Goal: Transaction & Acquisition: Purchase product/service

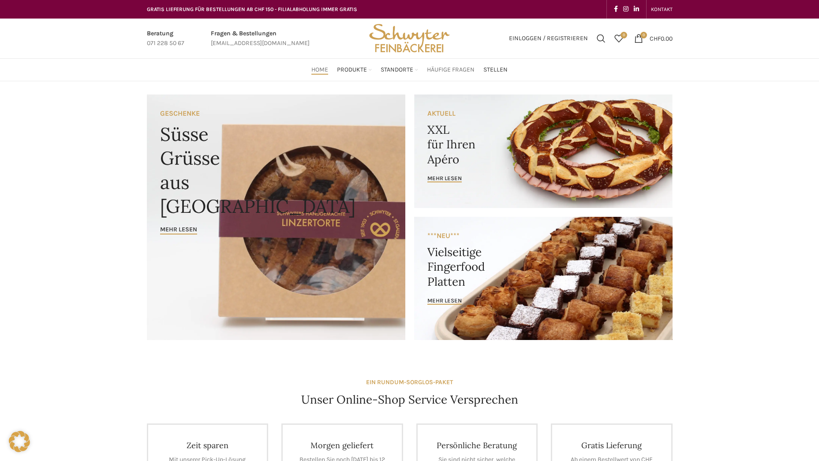
click at [434, 69] on span "Häufige Fragen" at bounding box center [451, 70] width 48 height 8
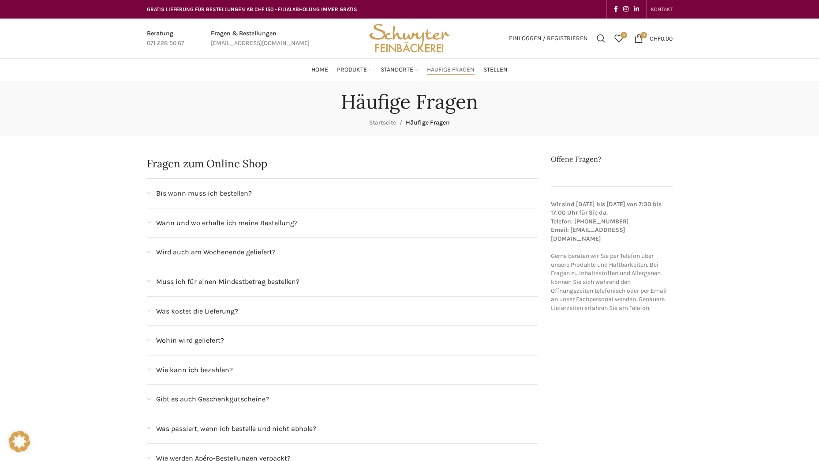
click at [660, 8] on span "KONTAKT" at bounding box center [662, 9] width 22 height 6
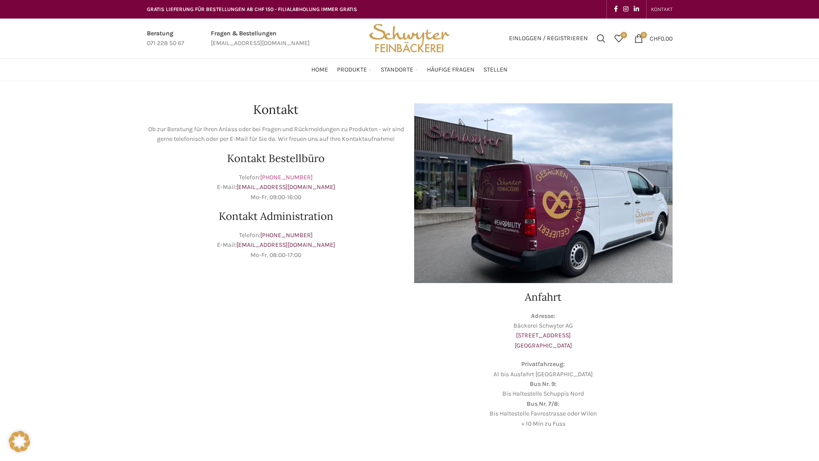
click at [296, 178] on link "+41 71 228 50 67" at bounding box center [286, 177] width 53 height 8
click at [173, 42] on link "Infobox link" at bounding box center [166, 39] width 38 height 20
click at [286, 176] on link "+41 71 228 50 67" at bounding box center [286, 177] width 53 height 8
click at [634, 39] on span "0 items" at bounding box center [638, 38] width 9 height 9
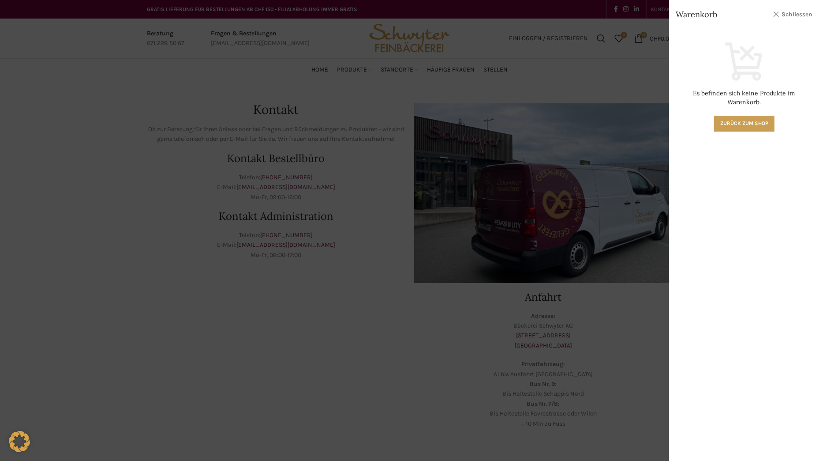
click at [795, 16] on link "Schliessen" at bounding box center [793, 14] width 40 height 11
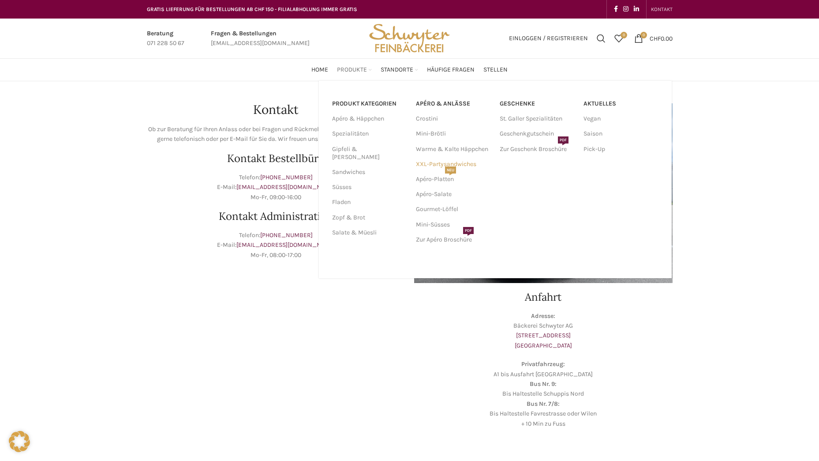
click at [425, 161] on link "XXL-Partysandwiches" at bounding box center [453, 164] width 75 height 15
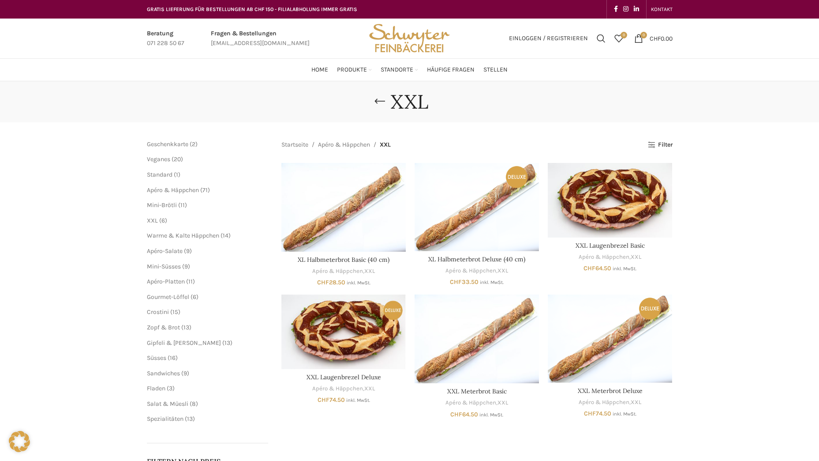
scroll to position [88, 0]
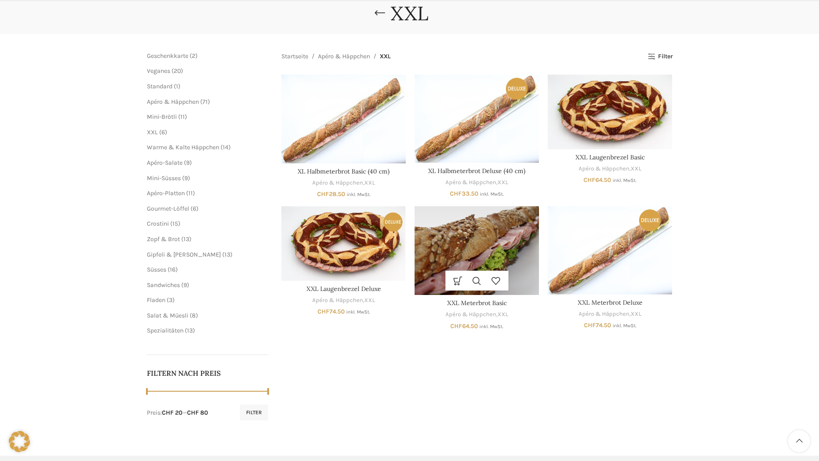
click at [474, 221] on img "XXL Meterbrot Basic" at bounding box center [477, 250] width 124 height 89
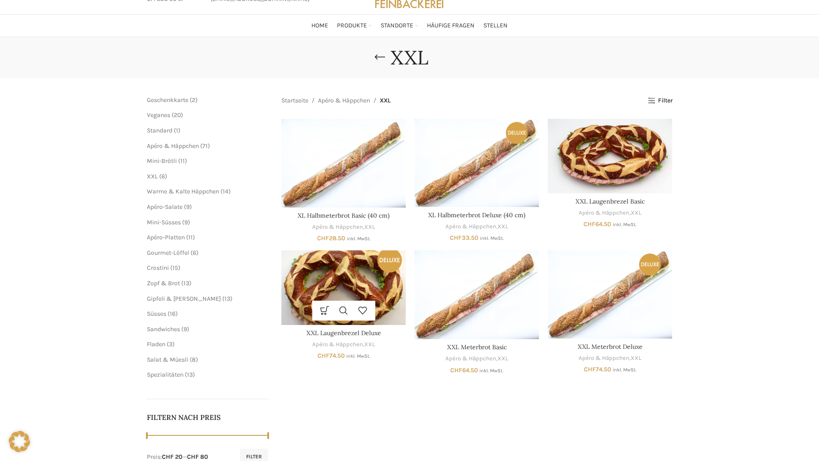
scroll to position [0, 0]
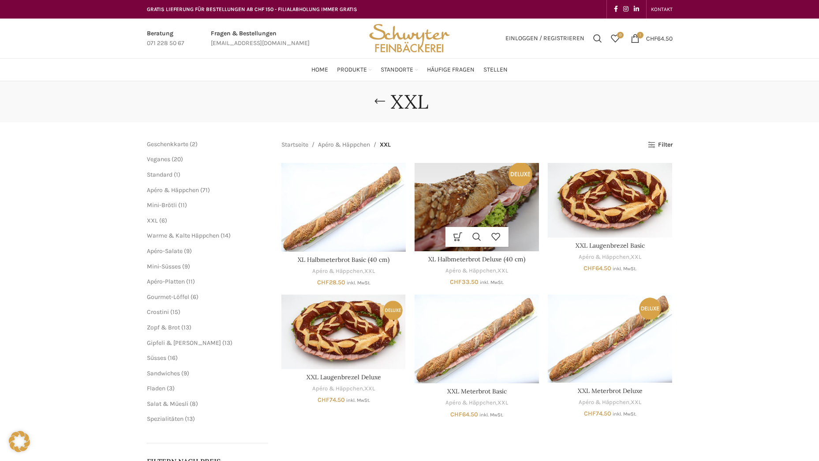
click at [499, 205] on img "XL Halbmeterbrot Deluxe (40 cm)" at bounding box center [477, 207] width 124 height 88
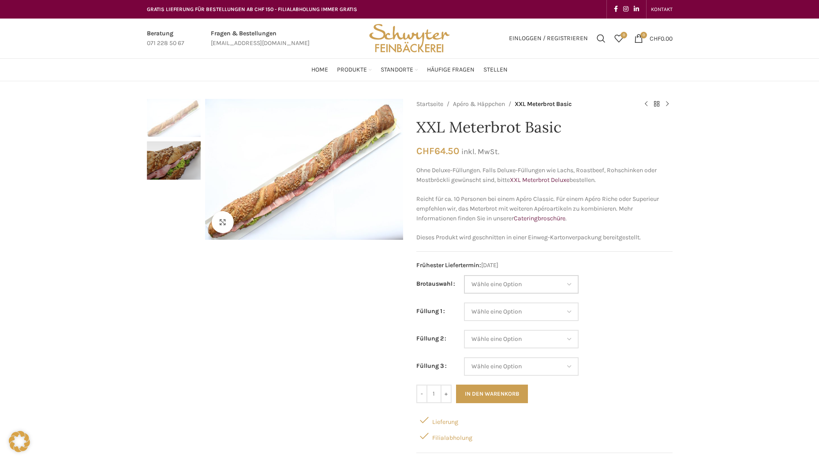
click at [498, 281] on select "Wähle eine Option Baguette Paillasse dunkel Paillasse knusper (Bild) Laugenbagu…" at bounding box center [521, 284] width 115 height 19
click at [464, 275] on select "Wähle eine Option Baguette Paillasse dunkel Paillasse knusper (Bild) Laugenbagu…" at bounding box center [521, 284] width 115 height 19
select select "Baguette"
click at [503, 310] on select "Wähle eine Option Salami Schinken Fleischkäse Trutenschinken Appenzellerkäse Gr…" at bounding box center [521, 311] width 115 height 19
select select "Trutenschinken"
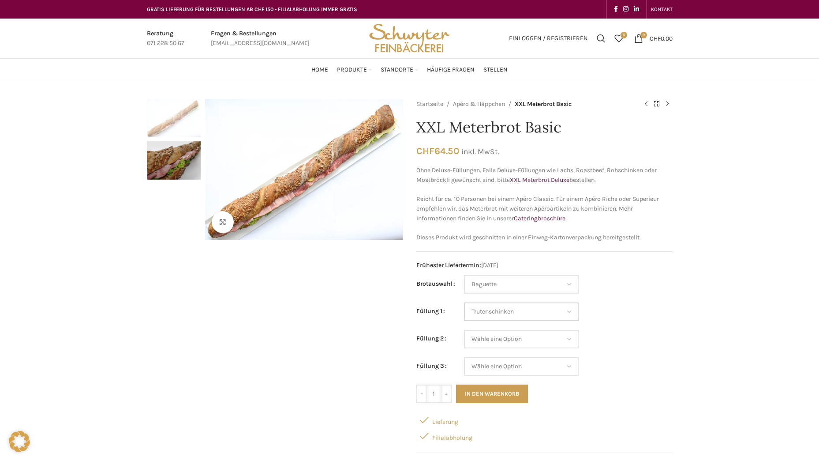
click at [464, 302] on select "Wähle eine Option Salami Schinken Fleischkäse Trutenschinken Appenzellerkäse Gr…" at bounding box center [521, 311] width 115 height 19
select select "Baguette"
select select "Trutenschinken"
click at [521, 341] on select "Wähle eine Option Salami Schinken Fleischkäse Trutenschinken Appenzellerkäse Gr…" at bounding box center [521, 339] width 115 height 19
select select "Tomaten-Mozzarella"
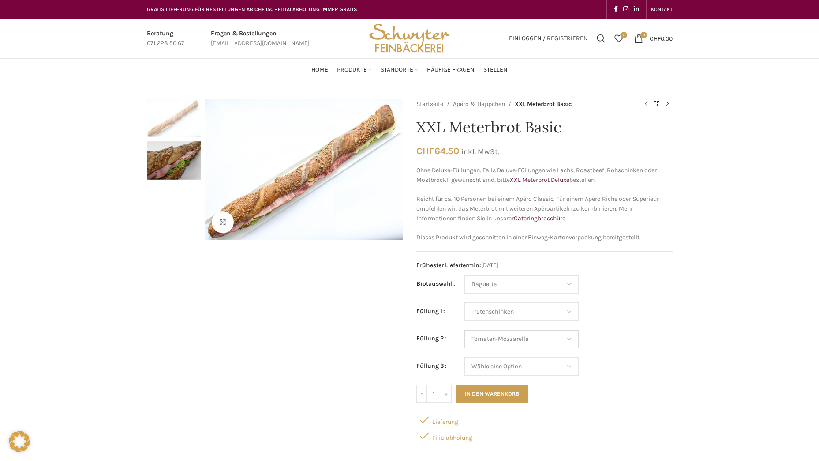
click at [464, 330] on select "Wähle eine Option Salami Schinken Fleischkäse Trutenschinken Appenzellerkäse Gr…" at bounding box center [521, 339] width 115 height 19
select select "Baguette"
select select "Trutenschinken"
select select "Tomaten-Mozzarella"
click at [528, 365] on select "Wähle eine Option Salami Schinken Fleischkäse Trutenschinken Appenzellerkäse Gr…" at bounding box center [521, 366] width 115 height 19
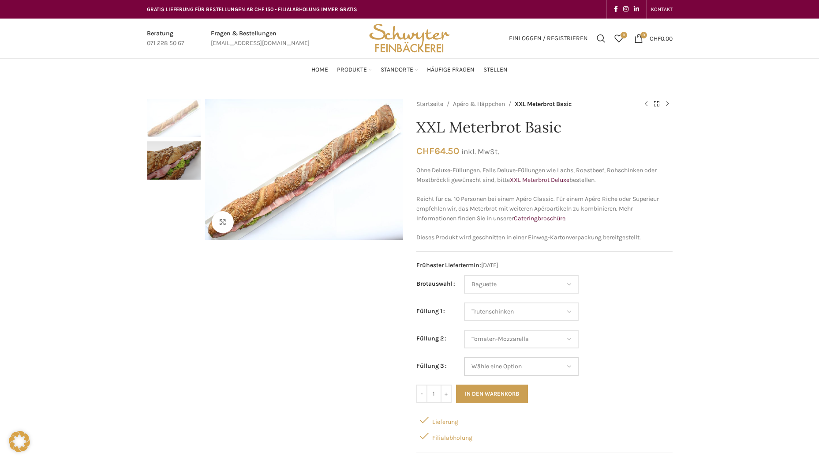
select select "Thonmasse"
click at [464, 357] on select "Wähle eine Option Salami Schinken Fleischkäse Trutenschinken Appenzellerkäse Gr…" at bounding box center [521, 366] width 115 height 19
select select "Baguette"
select select "Trutenschinken"
select select "Tomaten-Mozzarella"
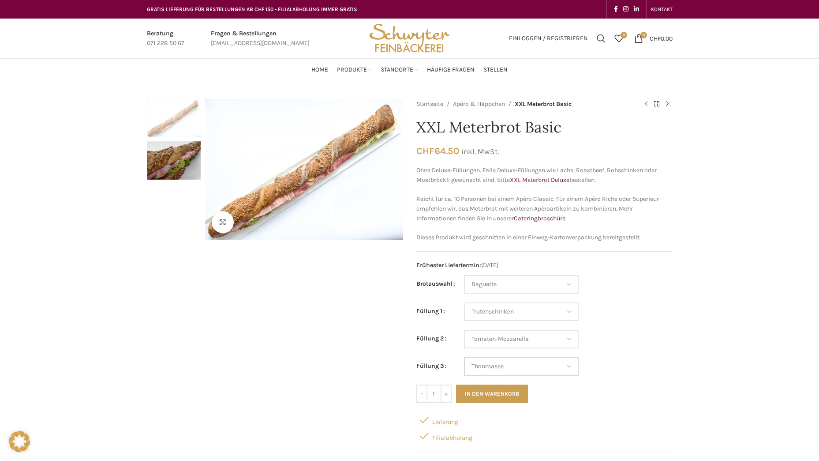
select select "Thonmasse"
click at [499, 392] on button "In den Warenkorb" at bounding box center [492, 393] width 72 height 19
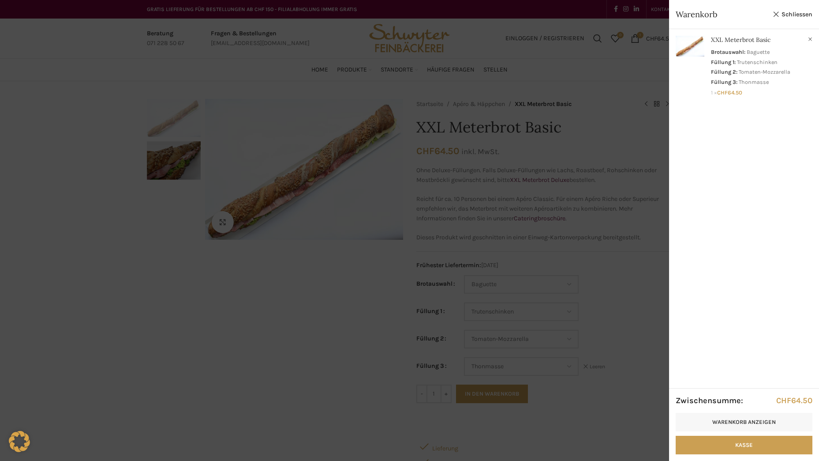
click at [148, 290] on div at bounding box center [409, 230] width 819 height 461
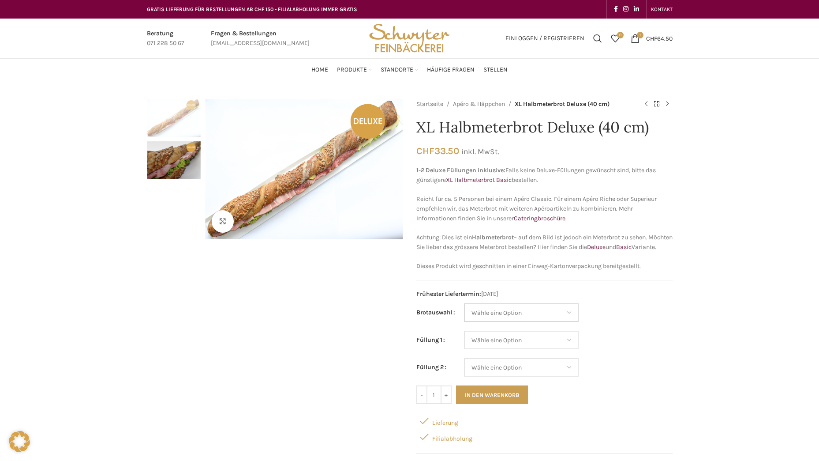
click at [536, 321] on select "Wähle eine Option Baguette Paillasse dunkel Paillasse knusper (Bild) Laugenbagu…" at bounding box center [521, 312] width 115 height 19
click at [464, 313] on select "Wähle eine Option Baguette Paillasse dunkel Paillasse knusper (Bild) Laugenbagu…" at bounding box center [521, 312] width 115 height 19
select select "Baguette"
click at [536, 349] on select "Wähle eine Option Lachs (Deluxe) Roastbeef (Deluxe) Rohschinken (Deluxe) Mostbr…" at bounding box center [521, 339] width 115 height 19
select select "Lachs (Deluxe)"
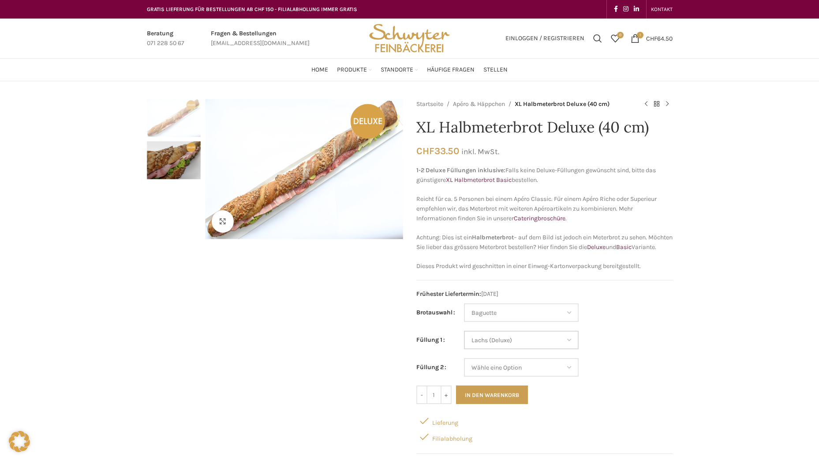
click at [464, 340] on select "Wähle eine Option Lachs (Deluxe) Roastbeef (Deluxe) Rohschinken (Deluxe) Mostbr…" at bounding box center [521, 339] width 115 height 19
select select "Baguette"
select select "Lachs (Deluxe)"
click at [514, 371] on select "Wähle eine Option Lachs (Deluxe) Roastbeef (Deluxe) Rohschinken (Deluxe) Mostbr…" at bounding box center [521, 367] width 115 height 19
select select "Roastbeef (Deluxe)"
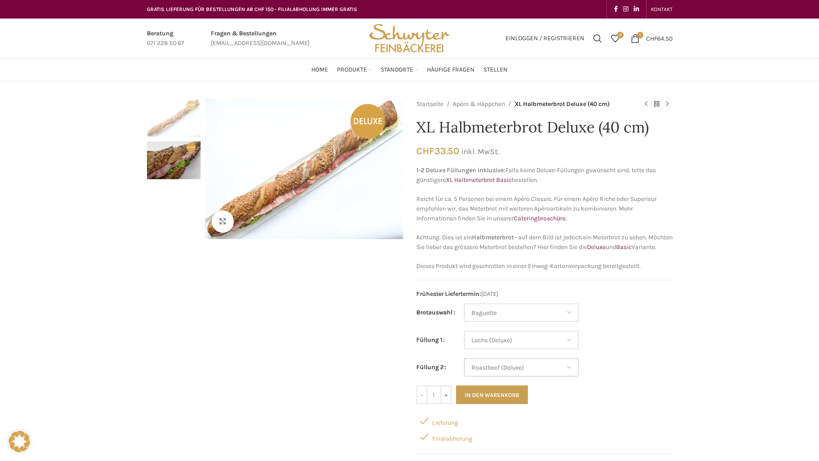
click at [464, 368] on select "Wähle eine Option Lachs (Deluxe) Roastbeef (Deluxe) Rohschinken (Deluxe) Mostbr…" at bounding box center [521, 367] width 115 height 19
select select "Baguette"
select select "Lachs (Deluxe)"
select select "Roastbeef (Deluxe)"
click at [503, 404] on button "In den Warenkorb" at bounding box center [492, 394] width 72 height 19
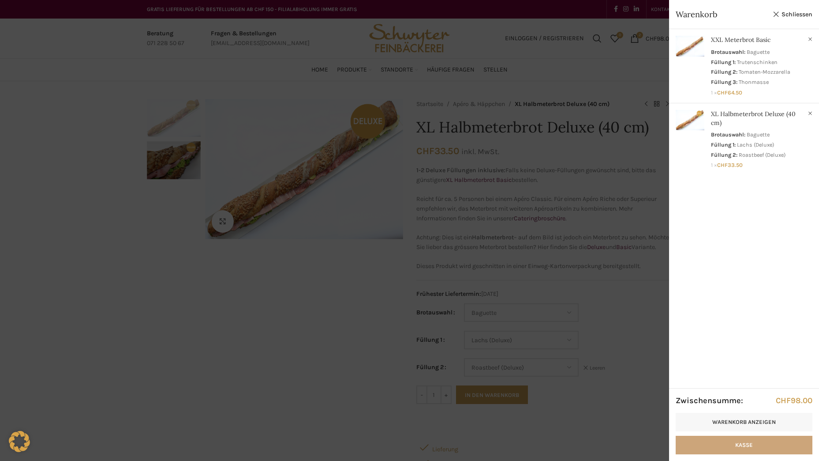
click at [709, 446] on link "Kasse" at bounding box center [744, 444] width 137 height 19
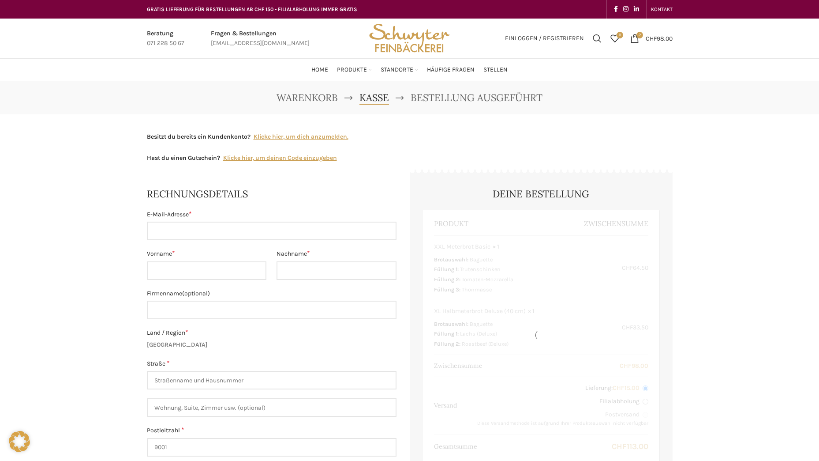
select select "SG"
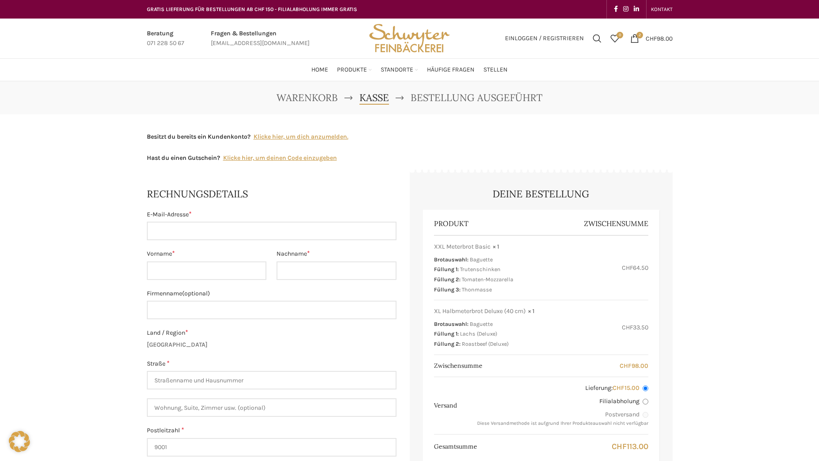
scroll to position [176, 0]
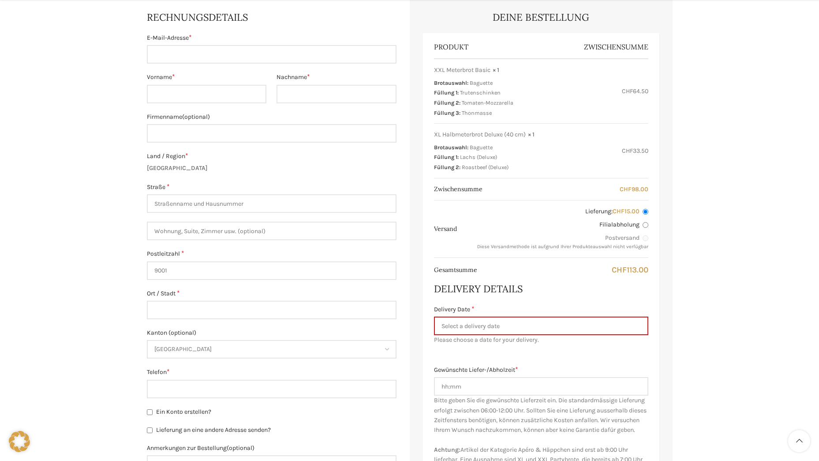
click at [641, 224] on label "Filialabholung" at bounding box center [558, 224] width 182 height 9
click at [643, 224] on input "Filialabholung" at bounding box center [646, 225] width 6 height 6
radio input "true"
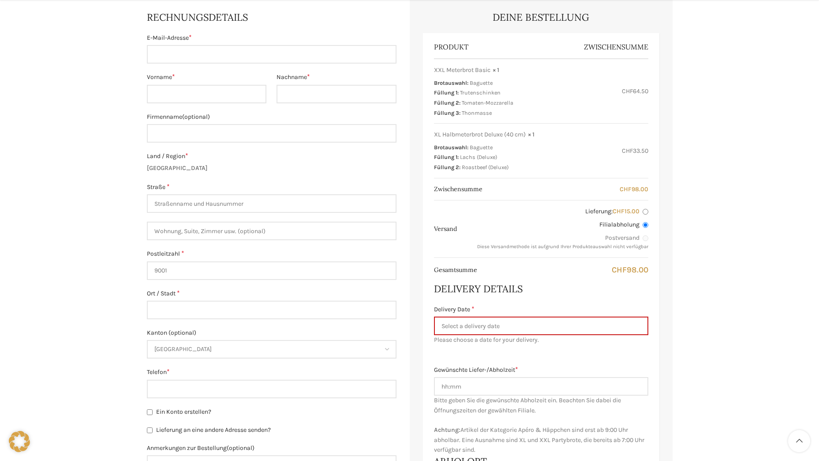
scroll to position [265, 0]
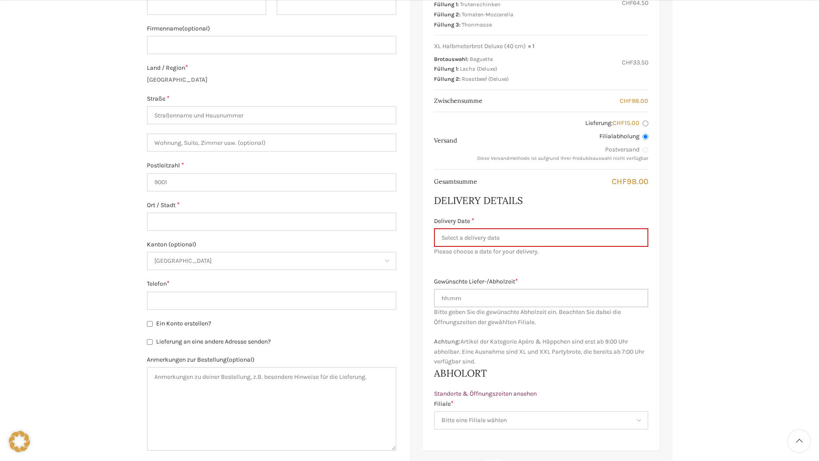
drag, startPoint x: 499, startPoint y: 302, endPoint x: 367, endPoint y: 280, distance: 133.7
click at [367, 280] on form "Rechnungsdetails E-Mail-Adresse * Vorname * Nachname * Firmenname (optional) La…" at bounding box center [410, 308] width 526 height 799
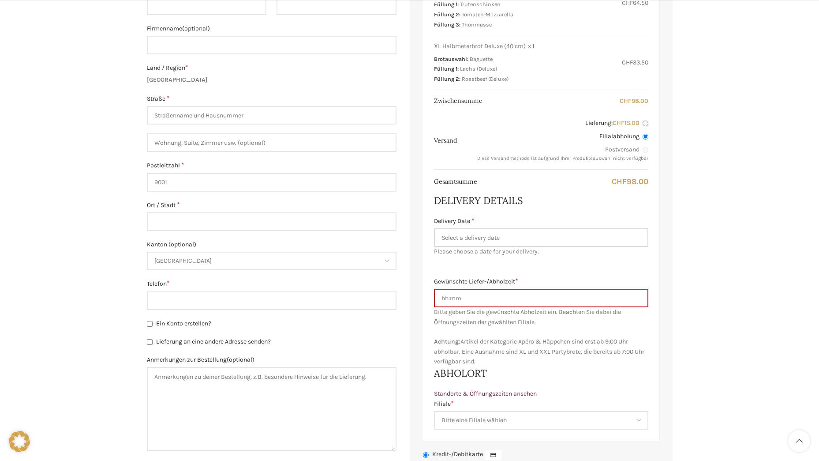
click at [510, 238] on input "Delivery Date *" at bounding box center [541, 237] width 214 height 19
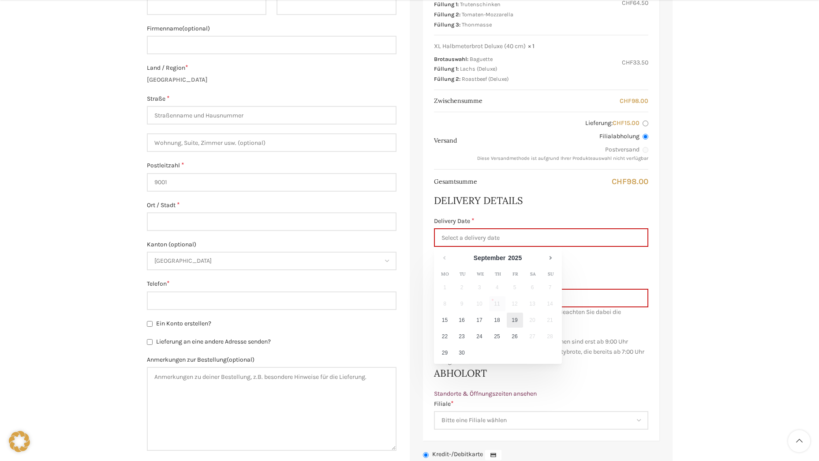
click at [521, 323] on link "19" at bounding box center [515, 319] width 16 height 15
type input "[DATE]"
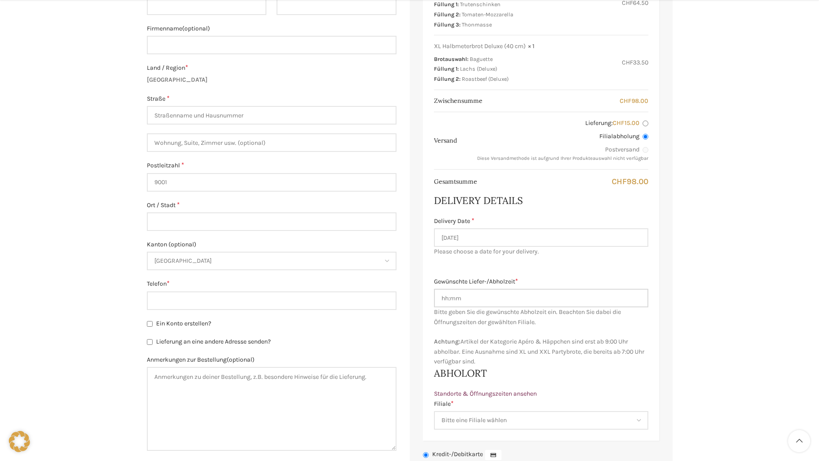
drag, startPoint x: 503, startPoint y: 295, endPoint x: 259, endPoint y: 240, distance: 250.1
click at [259, 240] on form "Rechnungsdetails E-Mail-Adresse * Vorname * Nachname * Firmenname (optional) La…" at bounding box center [410, 304] width 526 height 790
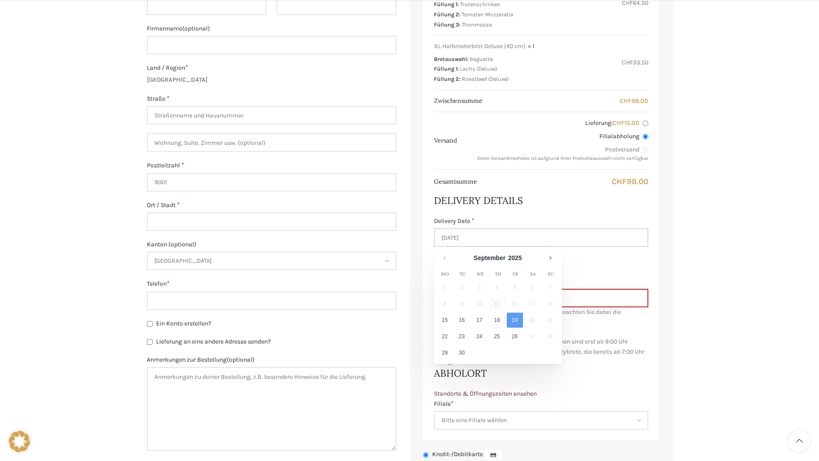
click at [476, 246] on input "[DATE]" at bounding box center [541, 237] width 214 height 19
click at [592, 286] on label "Gewünschte Liefer-/Abholzeit *" at bounding box center [541, 282] width 214 height 10
click at [592, 289] on input "Gewünschte Liefer-/Abholzeit *" at bounding box center [541, 298] width 214 height 19
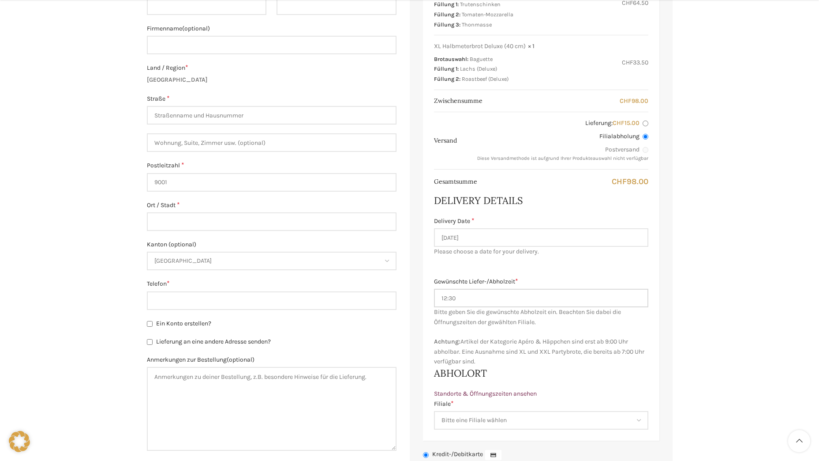
type input "12:30"
click at [569, 420] on select "Bitte eine Filiale wählen Backstube Schuppis Neugasse Lindenpark Bahnhof St. Ga…" at bounding box center [541, 420] width 214 height 19
select select "11686"
click at [434, 411] on select "Bitte eine Filiale wählen Backstube Schuppis Neugasse Lindenpark Bahnhof St. Ga…" at bounding box center [541, 420] width 214 height 19
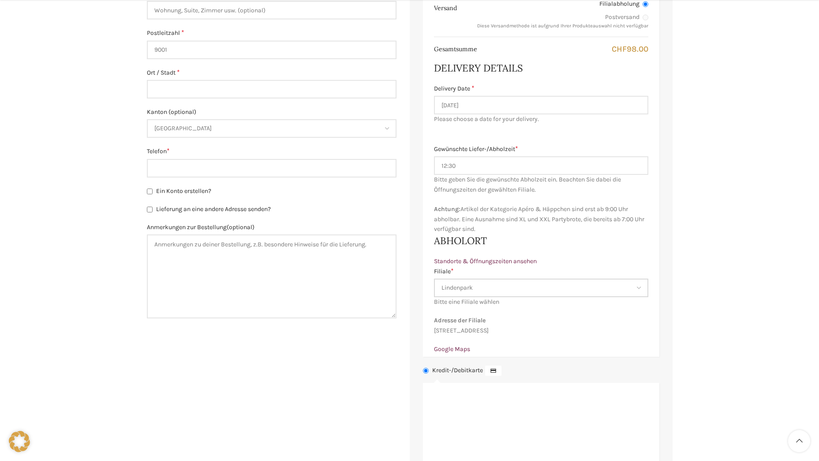
scroll to position [485, 0]
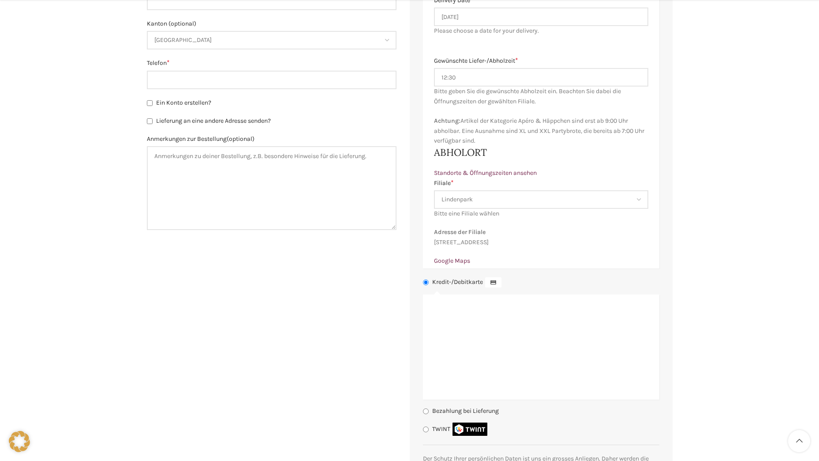
click at [447, 414] on label "Bezahlung bei Lieferung" at bounding box center [465, 411] width 67 height 8
click at [429, 414] on input "Bezahlung bei Lieferung" at bounding box center [426, 411] width 6 height 6
radio input "true"
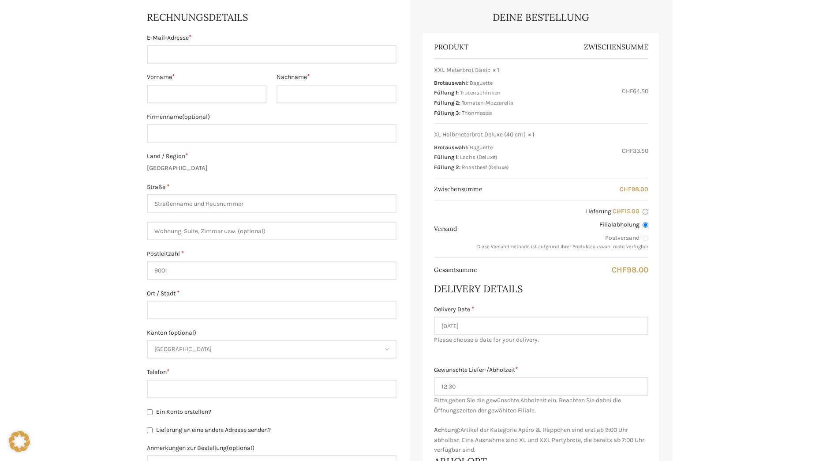
scroll to position [44, 0]
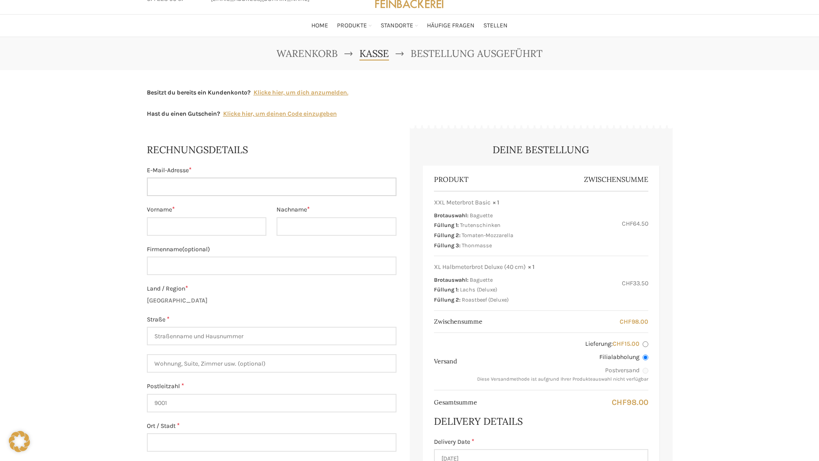
click at [242, 184] on input "E-Mail-Adresse *" at bounding box center [272, 186] width 250 height 19
type input "[EMAIL_ADDRESS][DOMAIN_NAME]"
type input "Bahir"
type input "Zulji"
type input "[STREET_ADDRESS]"
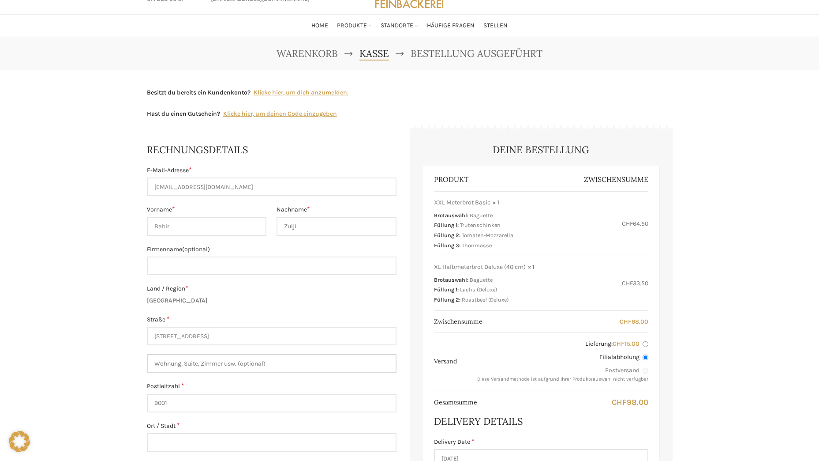
type input "St. Gallen"
type input "[PHONE_NUMBER]"
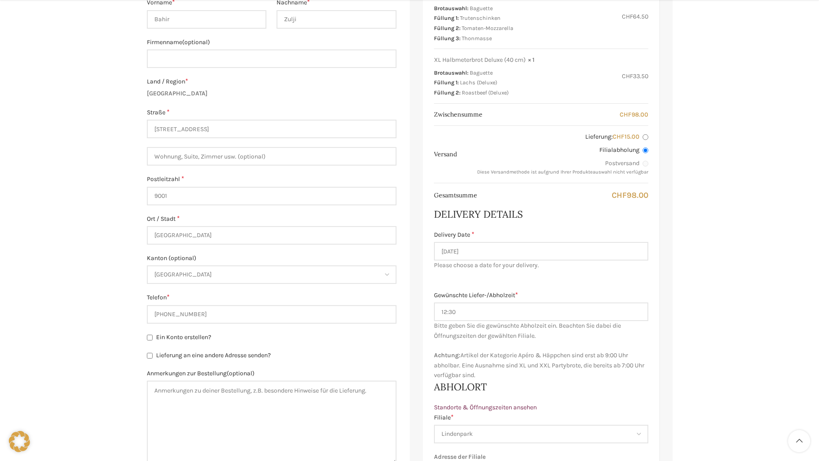
scroll to position [339, 0]
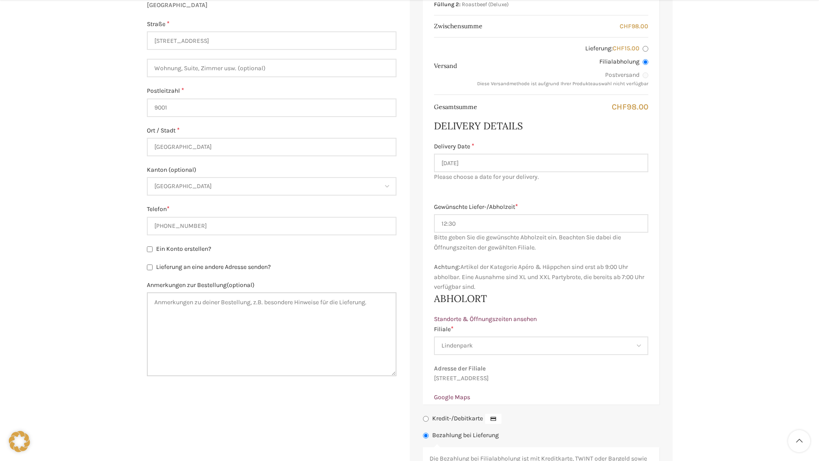
click at [237, 322] on textarea "Anmerkungen zur Bestellung (optional)" at bounding box center [272, 334] width 250 height 84
type textarea "Ich"
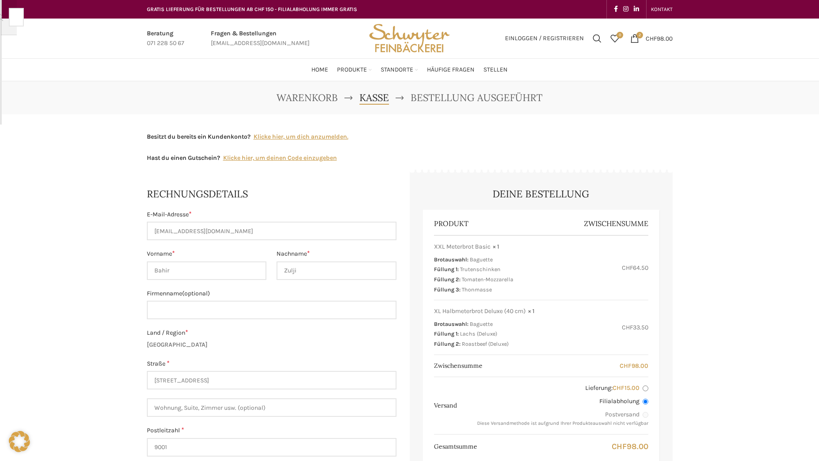
scroll to position [0, 0]
type input "ko"
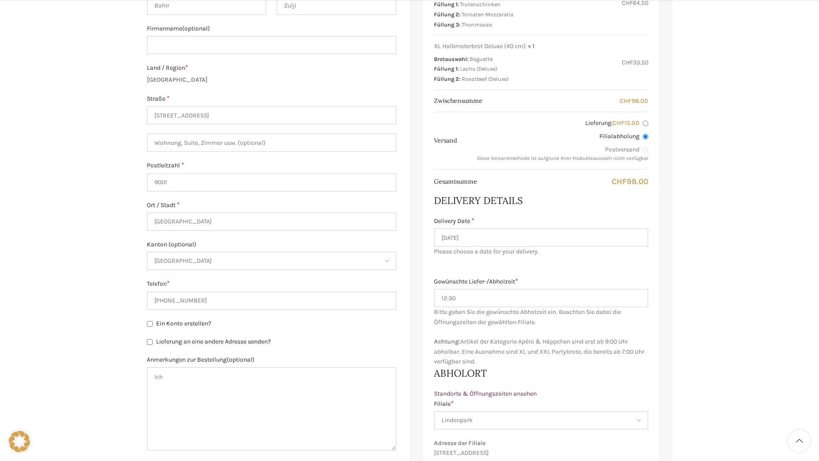
scroll to position [353, 0]
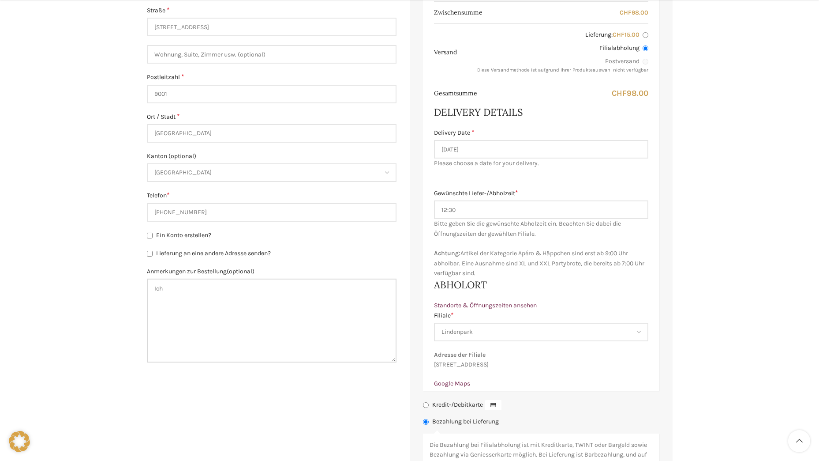
click at [186, 289] on textarea "Ich" at bounding box center [272, 320] width 250 height 84
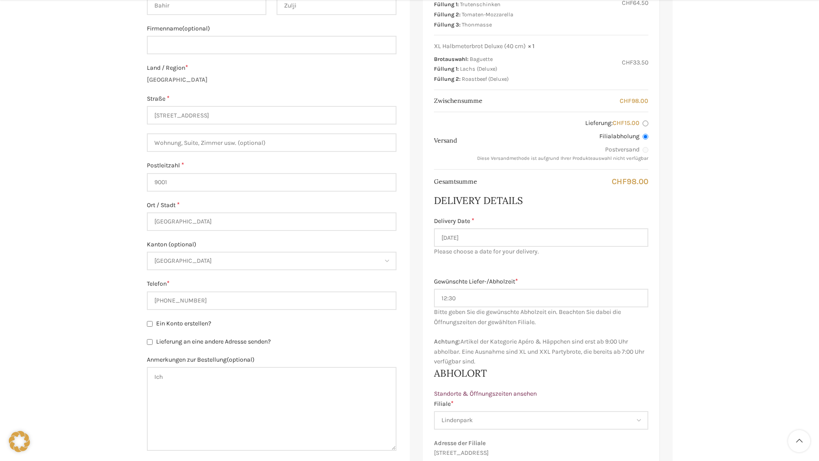
scroll to position [397, 0]
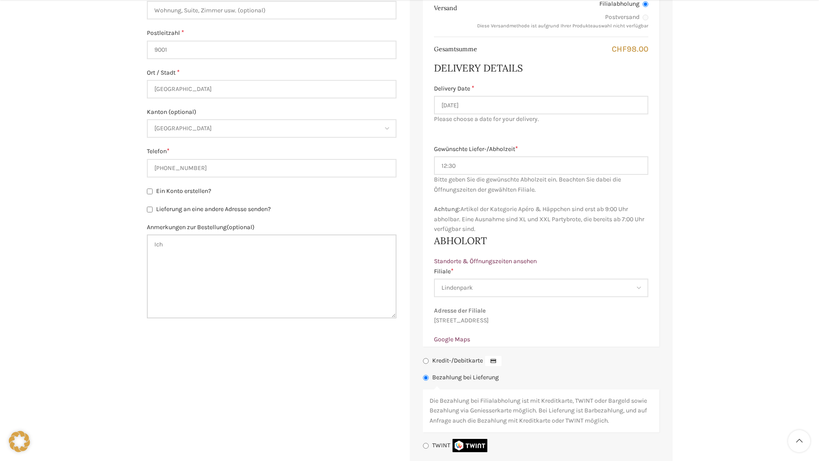
click at [189, 241] on textarea "Ich" at bounding box center [272, 276] width 250 height 84
drag, startPoint x: 161, startPoint y: 236, endPoint x: 138, endPoint y: 230, distance: 24.1
click at [138, 230] on div "Warenkorb Kasse Bestellung ausgeführt Besitzt du bereits ein Kundenkonto? Klick…" at bounding box center [409, 122] width 819 height 876
type textarea "Guten"
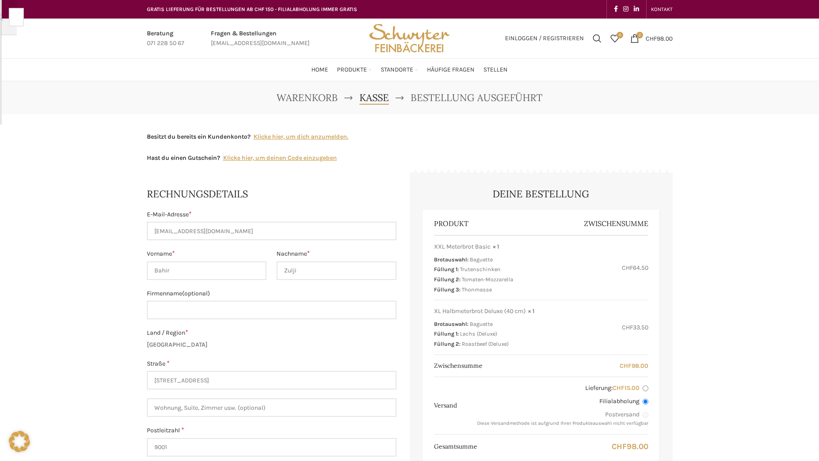
scroll to position [19, 0]
type input "Tag"
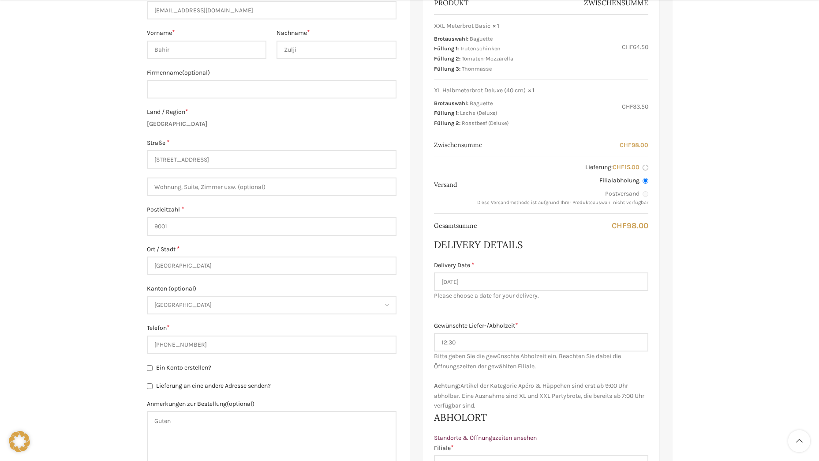
scroll to position [353, 0]
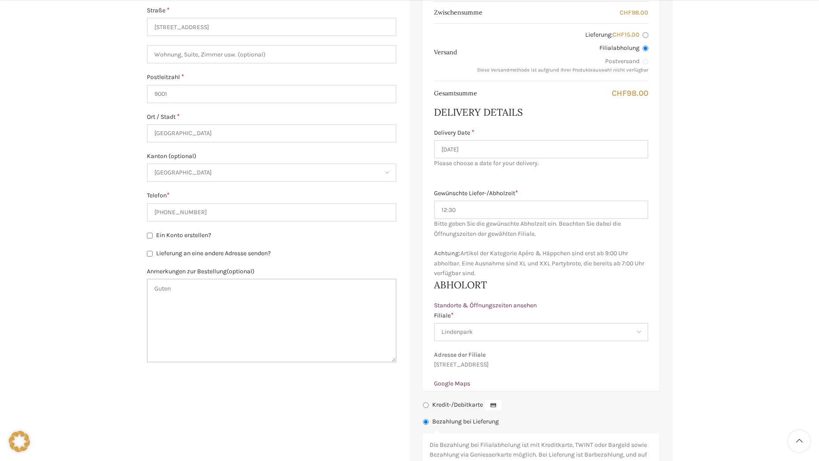
click at [189, 291] on textarea "Guten" at bounding box center [272, 320] width 250 height 84
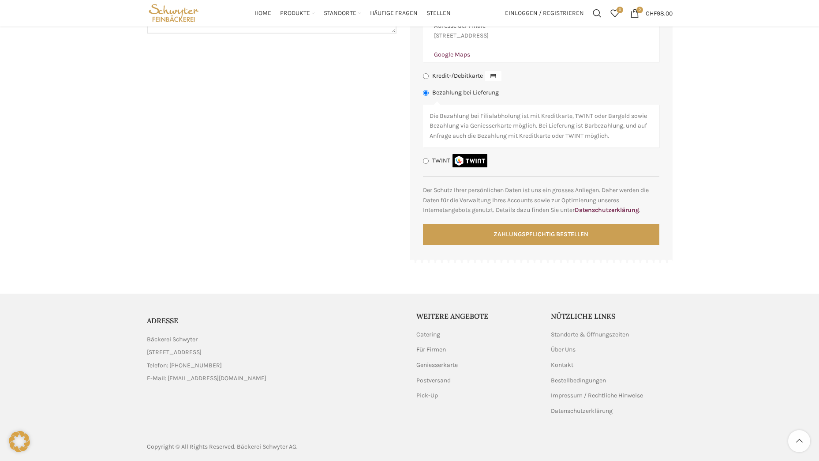
scroll to position [559, 0]
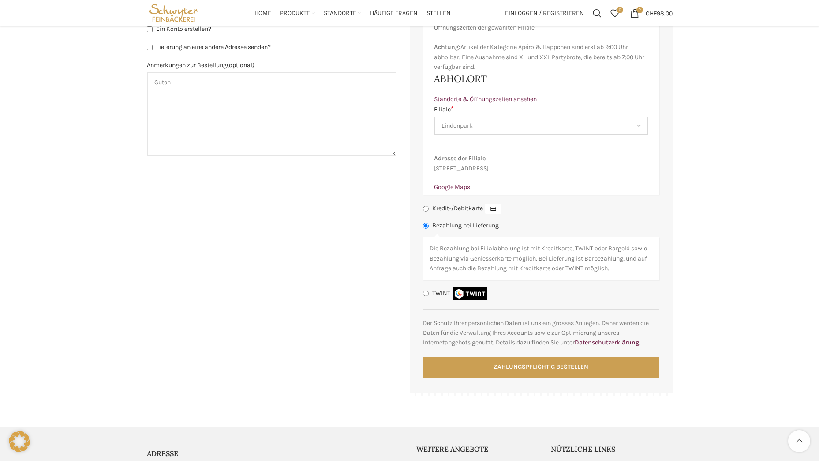
click at [500, 133] on select "Bitte eine Filiale wählen Backstube Schuppis Neugasse Lindenpark Bahnhof St. Ga…" at bounding box center [541, 125] width 214 height 19
click at [434, 116] on select "Bitte eine Filiale wählen Backstube Schuppis Neugasse Lindenpark Bahnhof St. Ga…" at bounding box center [541, 125] width 214 height 19
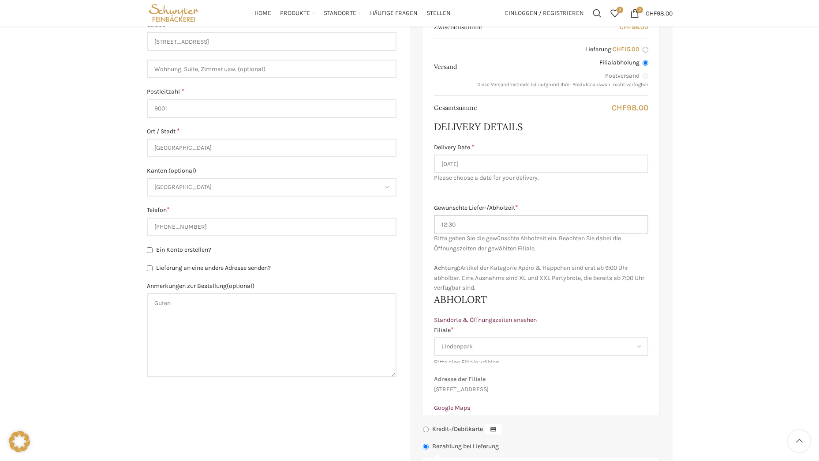
click at [490, 219] on input "12:30" at bounding box center [541, 224] width 214 height 19
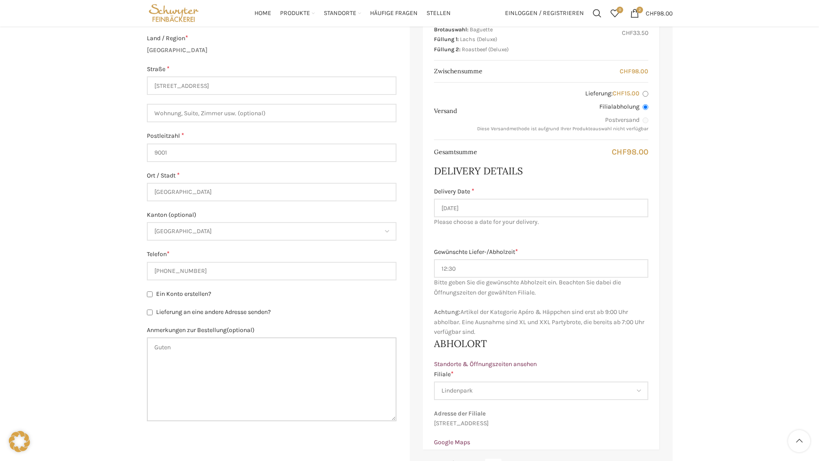
click at [257, 362] on textarea "Guten" at bounding box center [272, 379] width 250 height 84
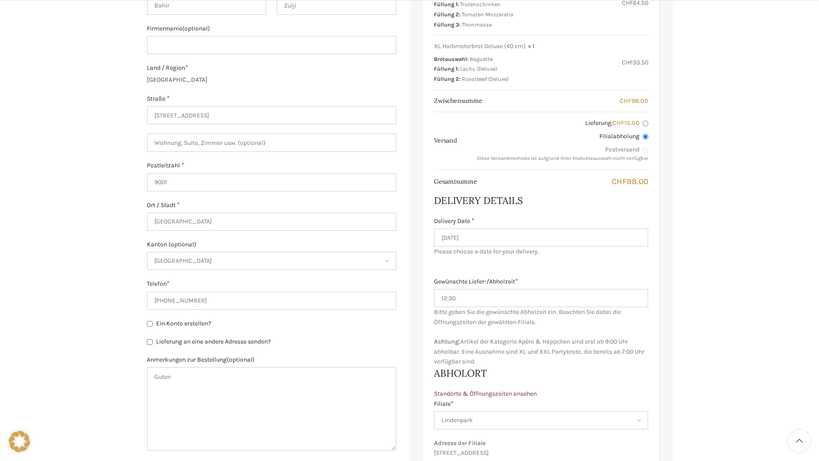
scroll to position [485, 0]
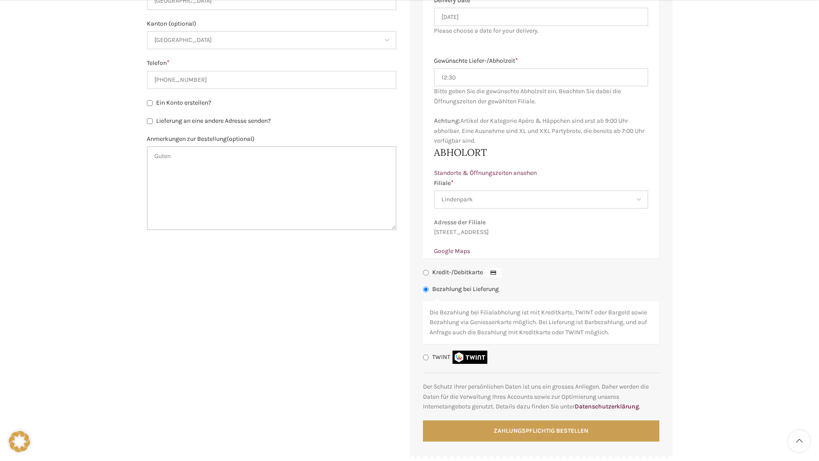
click at [185, 167] on textarea "Guten" at bounding box center [272, 188] width 250 height 84
click at [170, 160] on textarea "GutenTag" at bounding box center [272, 188] width 250 height 84
type textarea "GutenTag"
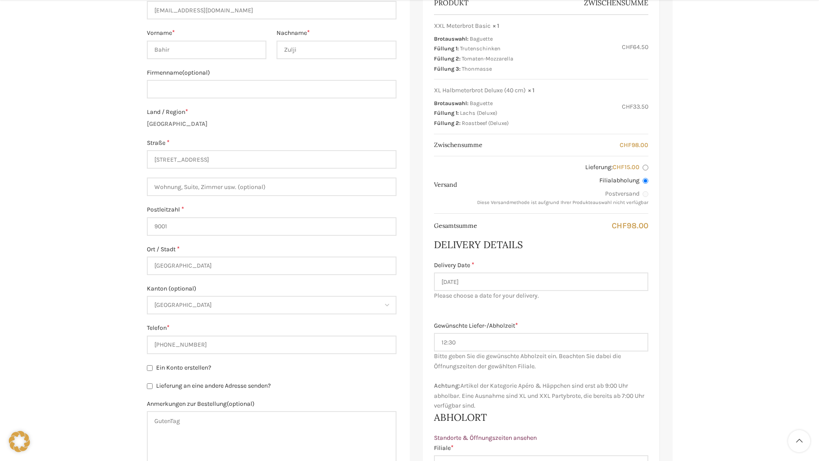
scroll to position [397, 0]
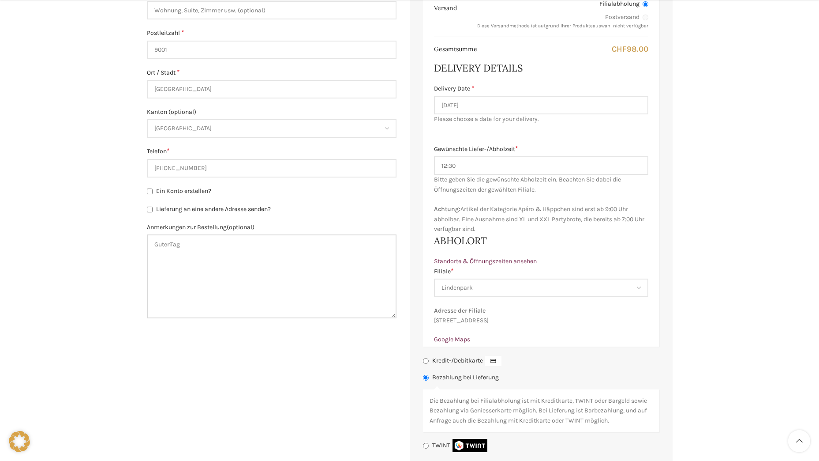
click at [198, 240] on textarea "GutenTag" at bounding box center [272, 276] width 250 height 84
drag, startPoint x: 185, startPoint y: 244, endPoint x: 148, endPoint y: 235, distance: 38.2
click at [148, 235] on textarea "GutenTag" at bounding box center [272, 276] width 250 height 84
paste textarea "Tag Wir brauchen die Bestellung für Samstag, 20.09.2025 nicht für Freitag. Abho…"
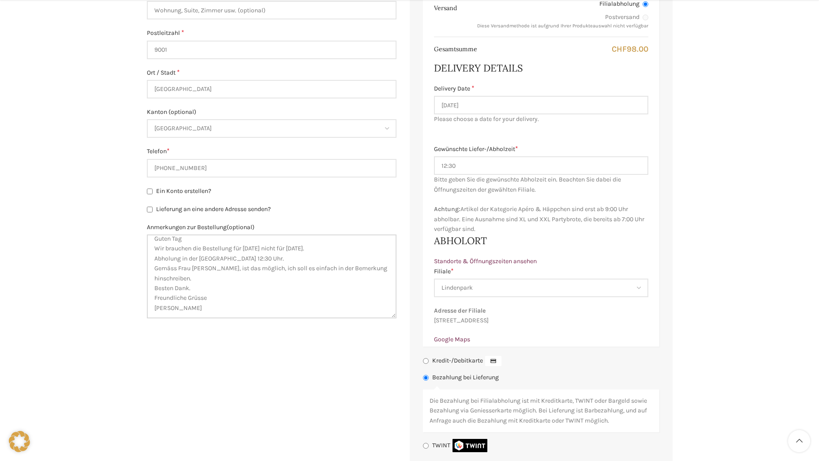
scroll to position [0, 0]
drag, startPoint x: 214, startPoint y: 309, endPoint x: 139, endPoint y: 226, distance: 112.4
click at [139, 226] on div "Warenkorb Kasse Bestellung ausgeführt Besitzt du bereits ein Kundenkonto? Klick…" at bounding box center [409, 122] width 819 height 876
paste textarea "am Samstag in der Filiale Lindenpark 12:30 Uhr. Gemäss Frau Zollet, ist das mög…"
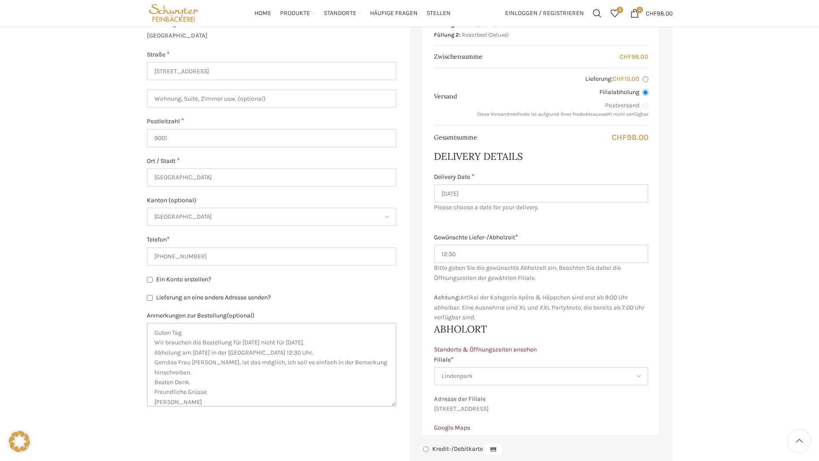
type textarea "Guten Tag Wir brauchen die Bestellung für Samstag, 20.09.2025 nicht für Freitag…"
click at [226, 437] on form "Rechnungsdetails E-Mail-Adresse * bahir_zulji@hotmail.com Vorname * Bahir Nachn…" at bounding box center [410, 248] width 526 height 766
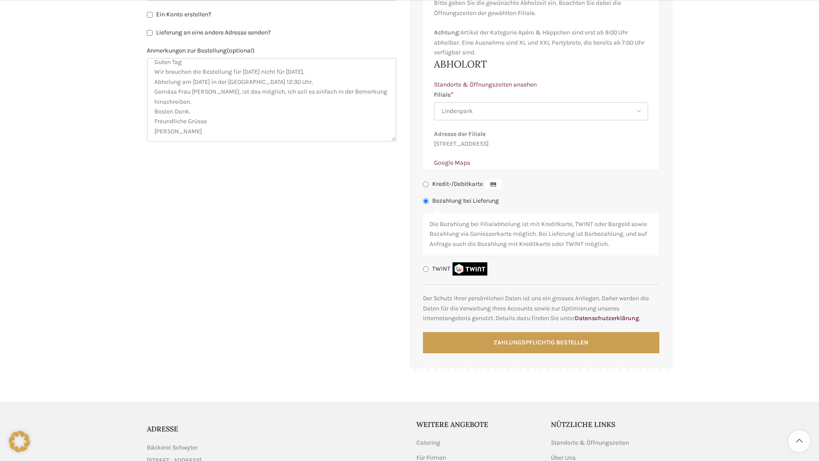
scroll to position [618, 0]
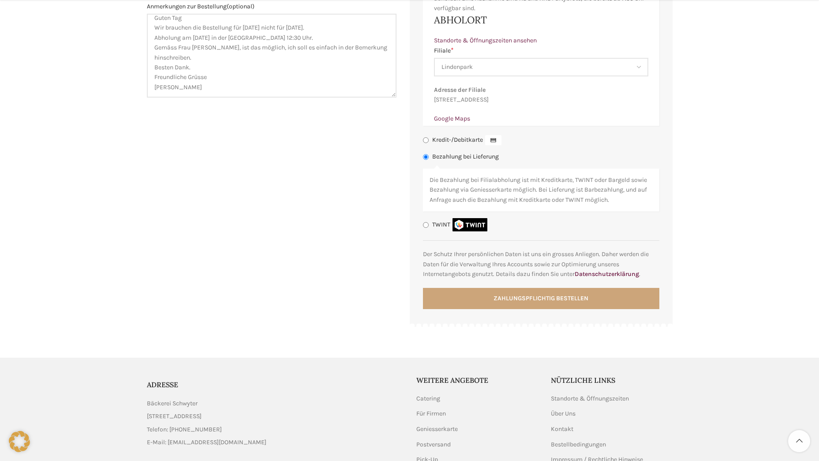
click at [507, 309] on button "Zahlungspflichtig bestellen" at bounding box center [541, 298] width 236 height 21
